Goal: Task Accomplishment & Management: Use online tool/utility

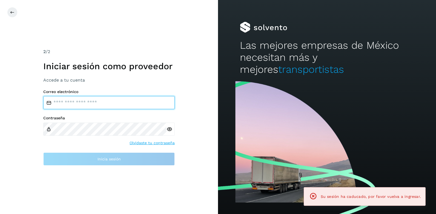
click at [122, 97] on input "email" at bounding box center [108, 102] width 131 height 13
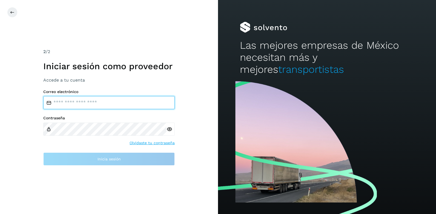
type input "**********"
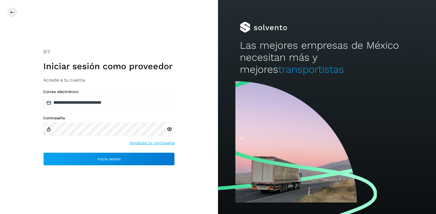
click at [169, 130] on icon at bounding box center [169, 129] width 6 height 6
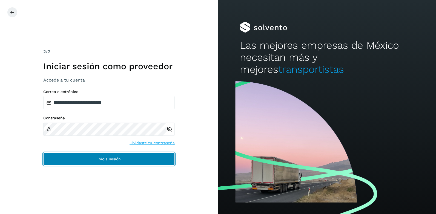
click at [96, 162] on button "Inicia sesión" at bounding box center [108, 158] width 131 height 13
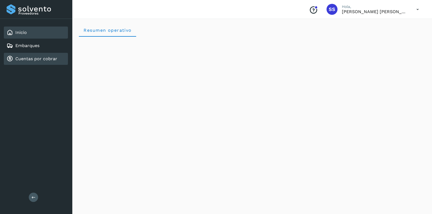
click at [37, 60] on link "Cuentas por cobrar" at bounding box center [36, 58] width 42 height 5
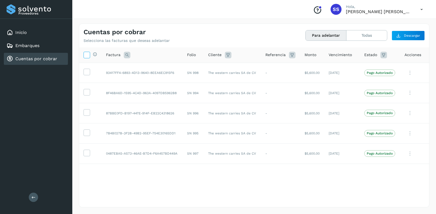
click at [85, 56] on icon at bounding box center [87, 55] width 6 height 6
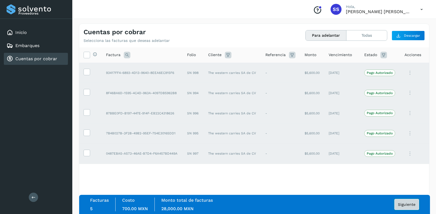
click at [406, 202] on button "Siguiente" at bounding box center [406, 204] width 25 height 11
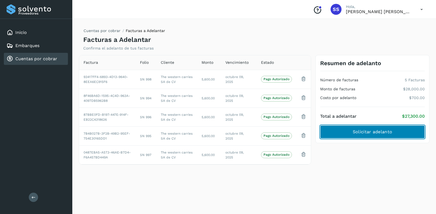
click at [366, 133] on span "Solicitar adelanto" at bounding box center [372, 132] width 39 height 6
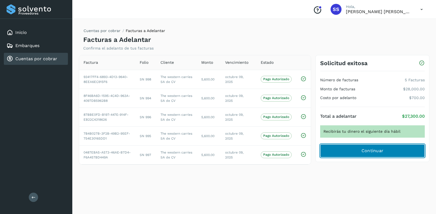
click at [365, 151] on span "Continuar" at bounding box center [372, 151] width 22 height 6
